Goal: Communication & Community: Answer question/provide support

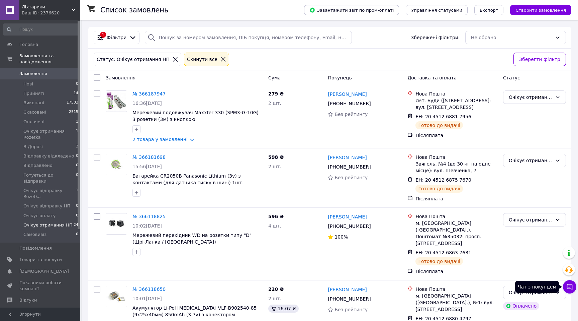
click at [570, 285] on icon at bounding box center [570, 286] width 7 height 7
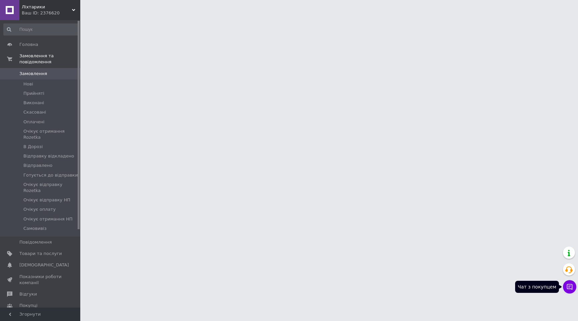
click at [573, 288] on button "Чат з покупцем" at bounding box center [569, 286] width 13 height 13
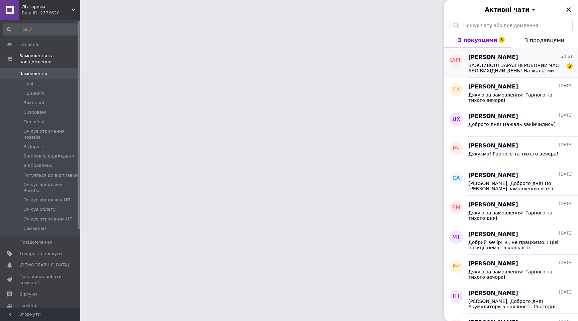
click at [528, 67] on span "ВАЖЛИВО!!! ЗАРАЗ НЕРОБОЧИЙ ЧАС АБО ВИХІДНИЙ ДЕНЬ! На жаль, ми тимчасово не може…" at bounding box center [516, 68] width 95 height 11
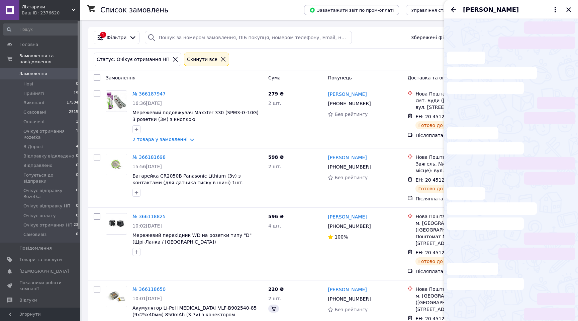
scroll to position [7, 0]
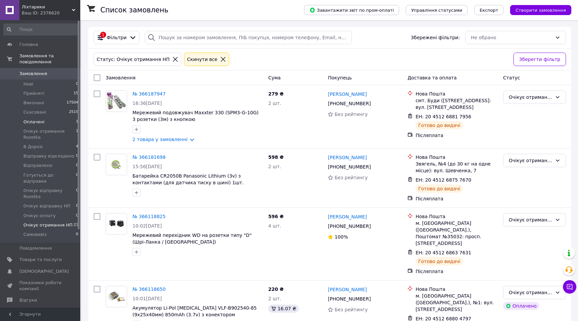
click at [39, 122] on span "Оплачені" at bounding box center [33, 122] width 21 height 6
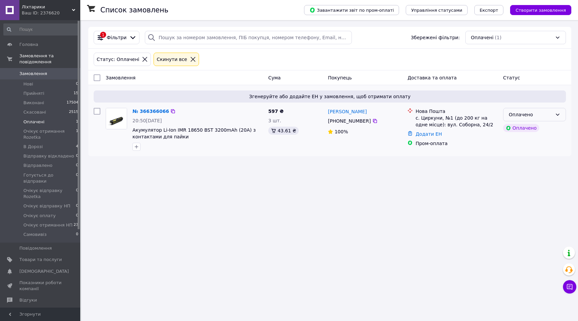
click at [550, 115] on div "Оплачено" at bounding box center [531, 114] width 44 height 7
click at [535, 127] on li "Прийнято" at bounding box center [535, 129] width 62 height 12
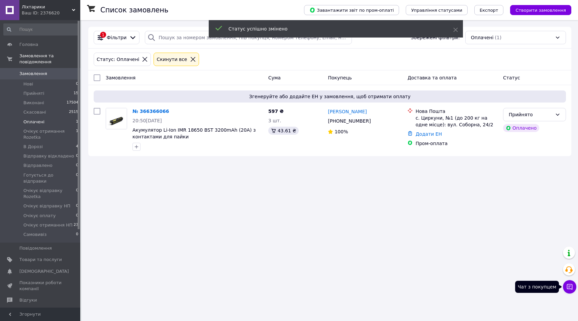
click at [570, 289] on icon at bounding box center [570, 286] width 7 height 7
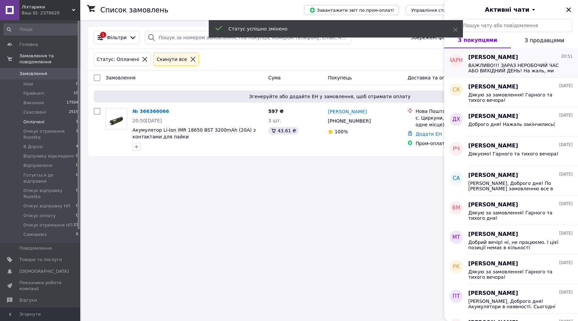
click at [519, 69] on span "ВАЖЛИВО!!! ЗАРАЗ НЕРОБОЧИЙ ЧАС АБО ВИХІДНИЙ ДЕНЬ! На жаль, ми тимчасово не може…" at bounding box center [516, 68] width 95 height 11
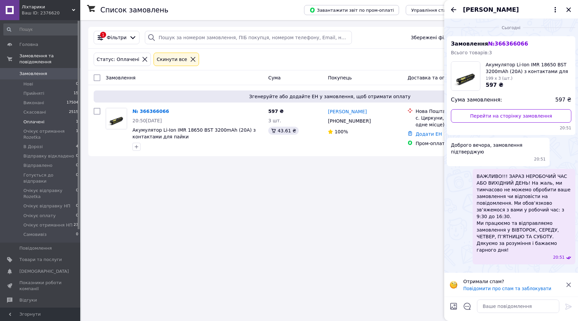
click at [502, 298] on div at bounding box center [519, 306] width 88 height 19
click at [496, 308] on textarea at bounding box center [518, 305] width 82 height 13
type textarea "Lj,hju"
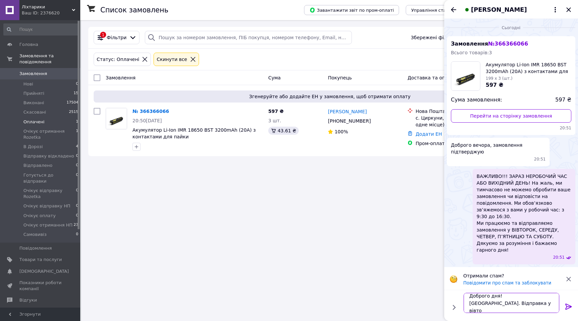
scroll to position [1, 0]
type textarea "Доброго дня! Добре. Відправка у вівторок (14.10)"
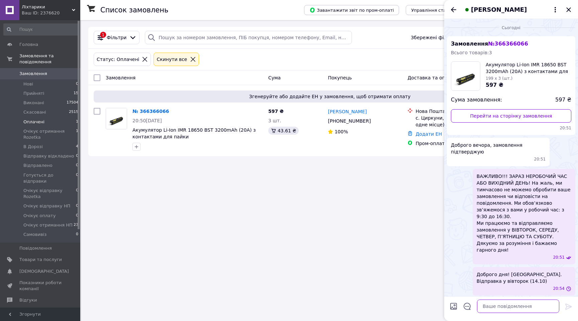
scroll to position [2, 0]
